Goal: Transaction & Acquisition: Obtain resource

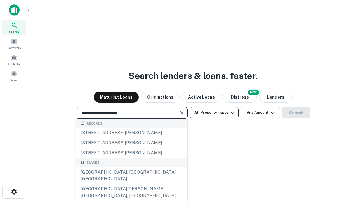
click at [131, 184] on div "[GEOGRAPHIC_DATA], [GEOGRAPHIC_DATA], [GEOGRAPHIC_DATA]" at bounding box center [131, 176] width 111 height 17
click at [214, 113] on button "All Property Types" at bounding box center [214, 112] width 49 height 11
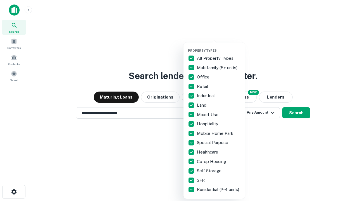
type input "**********"
click at [219, 47] on button "button" at bounding box center [219, 47] width 62 height 0
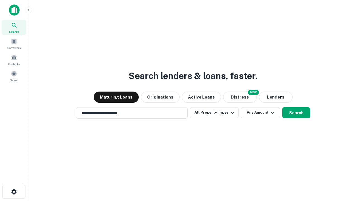
scroll to position [9, 0]
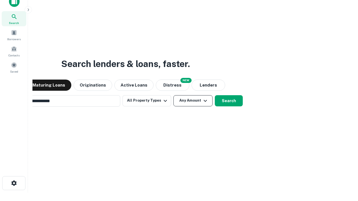
click at [173, 95] on button "Any Amount" at bounding box center [192, 100] width 39 height 11
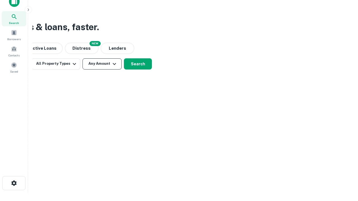
scroll to position [9, 0]
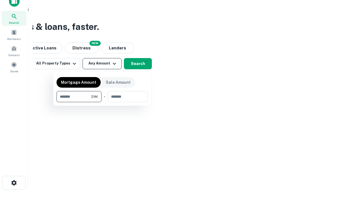
type input "*******"
click at [102, 102] on button "button" at bounding box center [102, 102] width 91 height 0
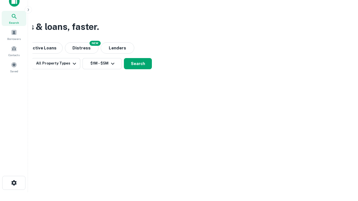
scroll to position [9, 0]
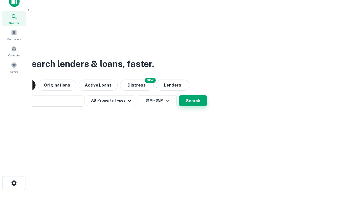
click at [179, 95] on button "Search" at bounding box center [193, 100] width 28 height 11
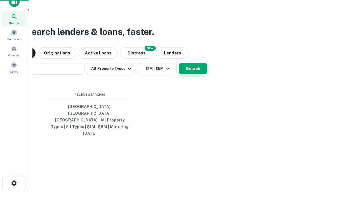
scroll to position [9, 0]
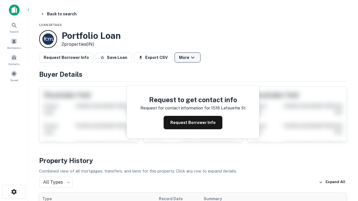
click at [187, 58] on button "More" at bounding box center [188, 58] width 26 height 10
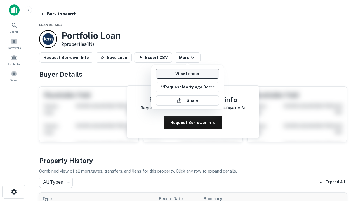
click at [187, 74] on link "View Lender" at bounding box center [187, 74] width 63 height 10
